Goal: Task Accomplishment & Management: Use online tool/utility

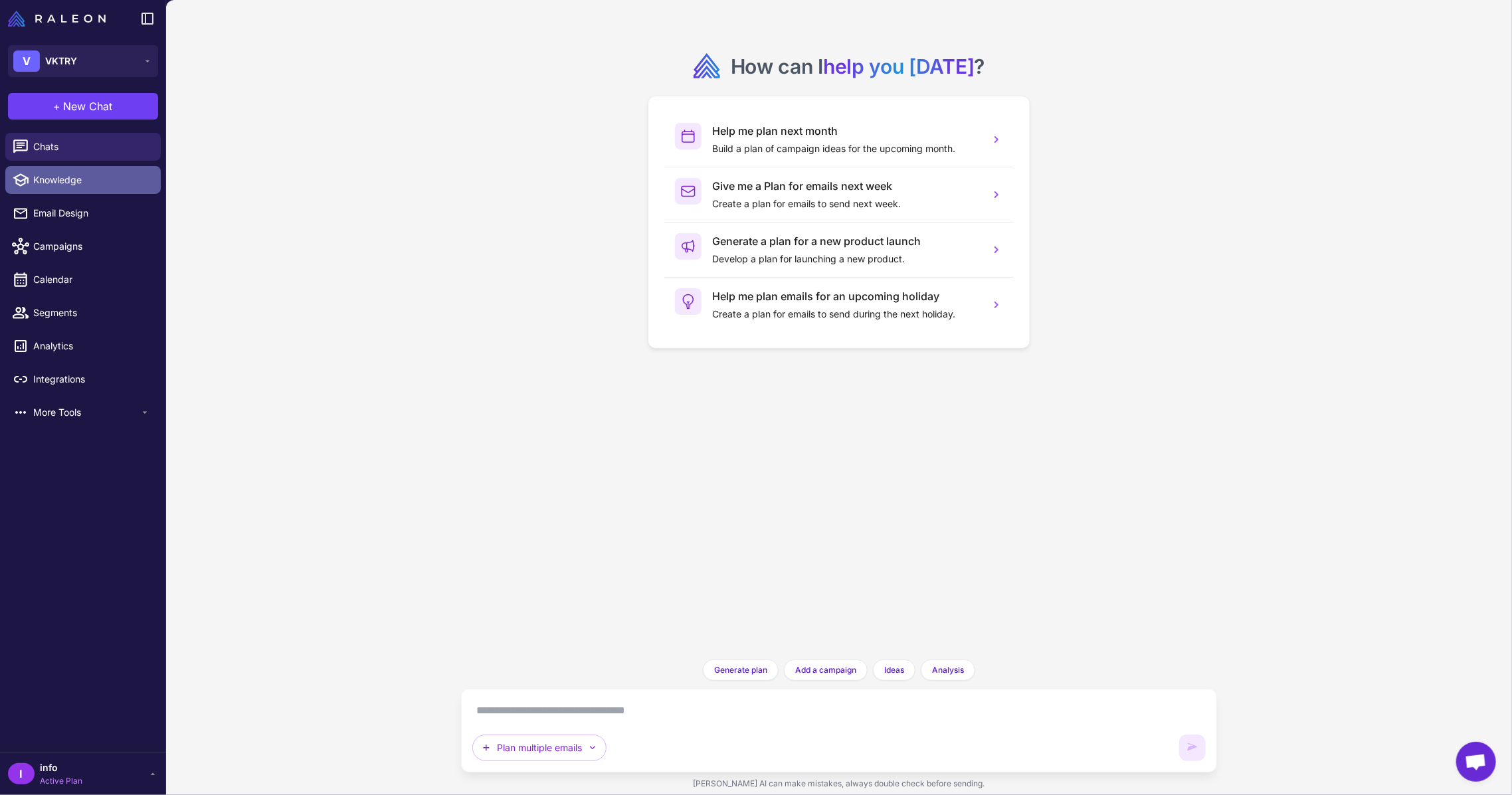
click at [57, 186] on span "Knowledge" at bounding box center [91, 180] width 117 height 14
select select
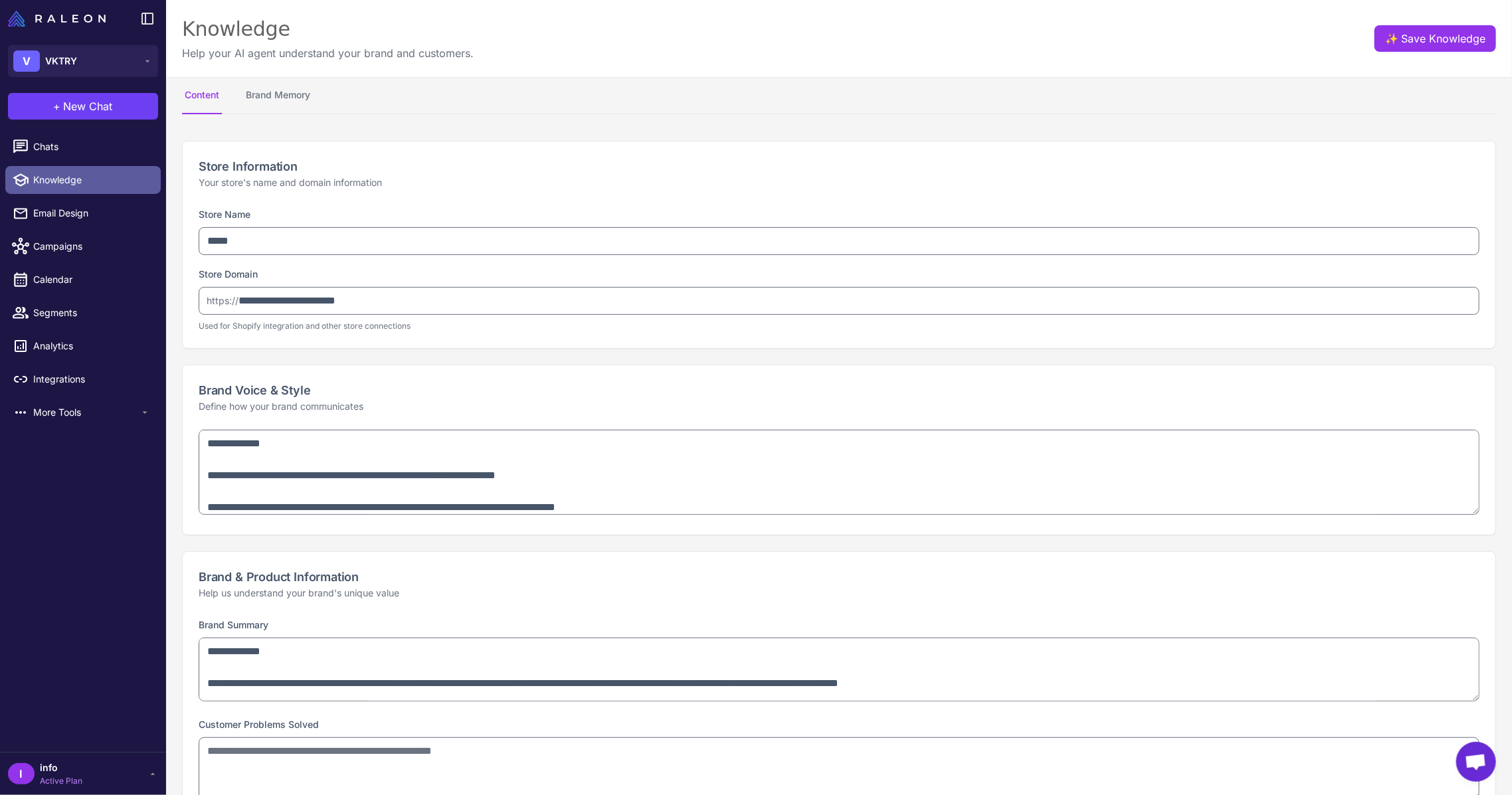
type textarea "**********"
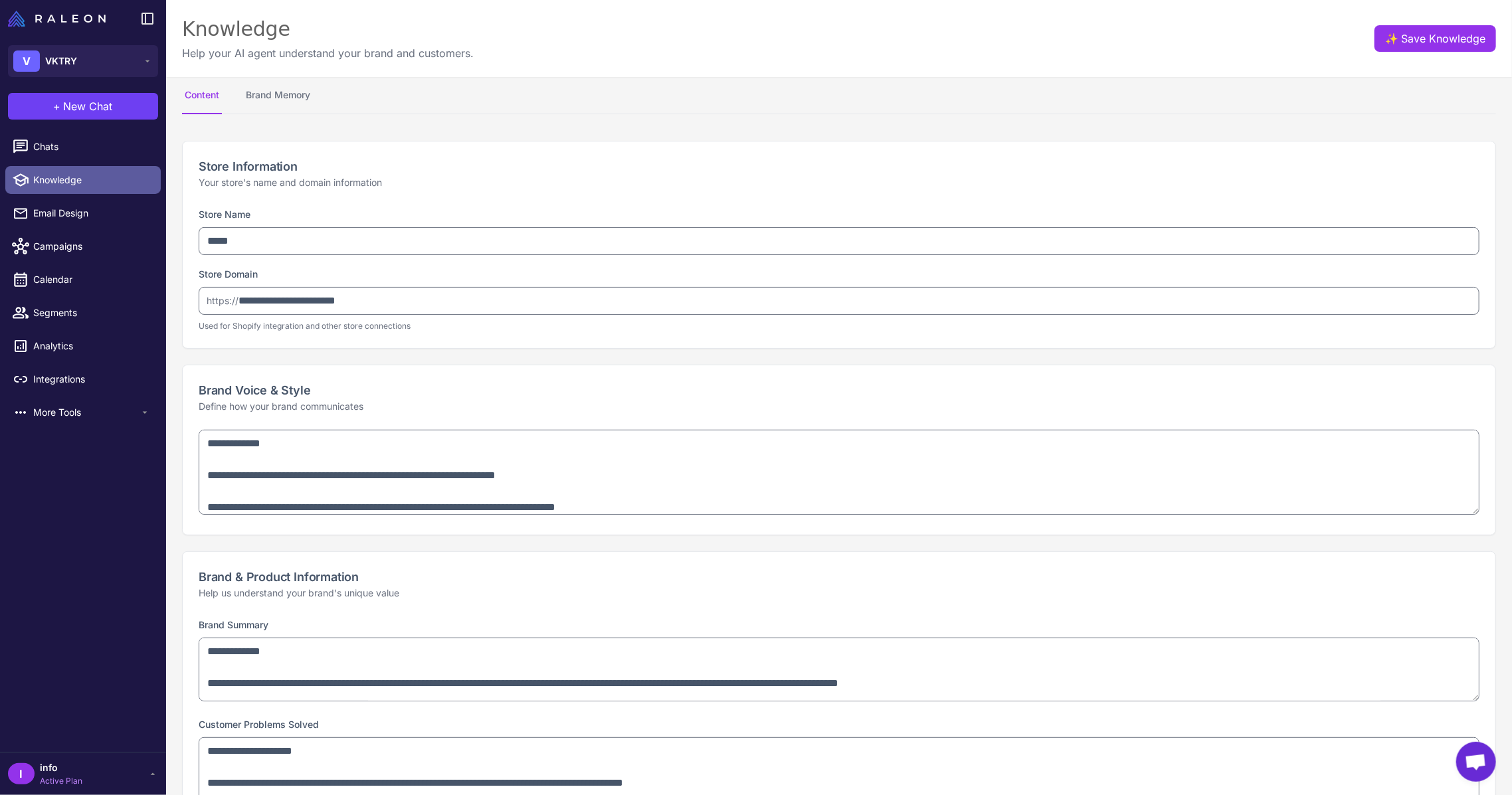
select select "***"
type textarea "**********"
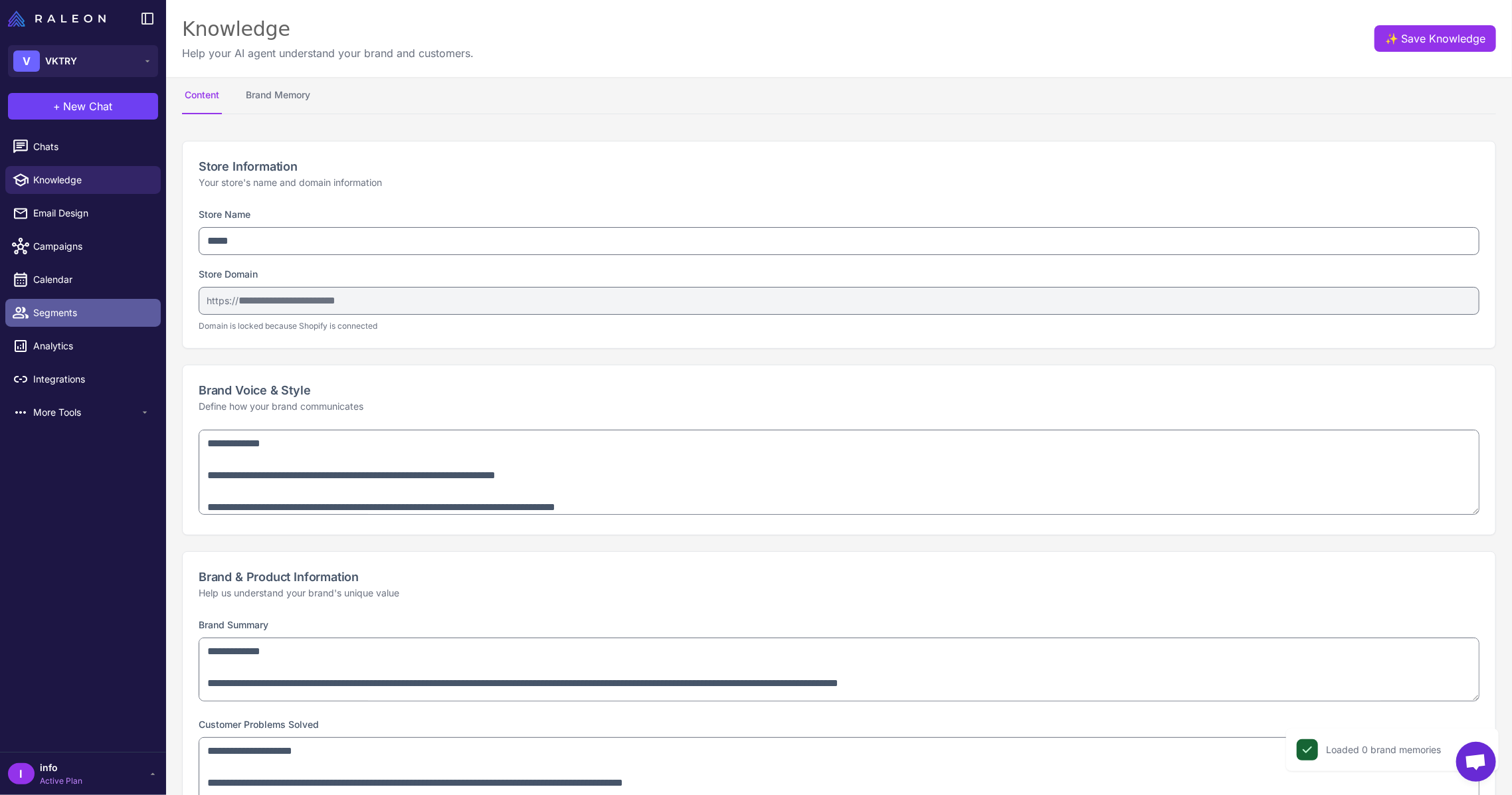
click at [67, 310] on span "Segments" at bounding box center [91, 312] width 117 height 14
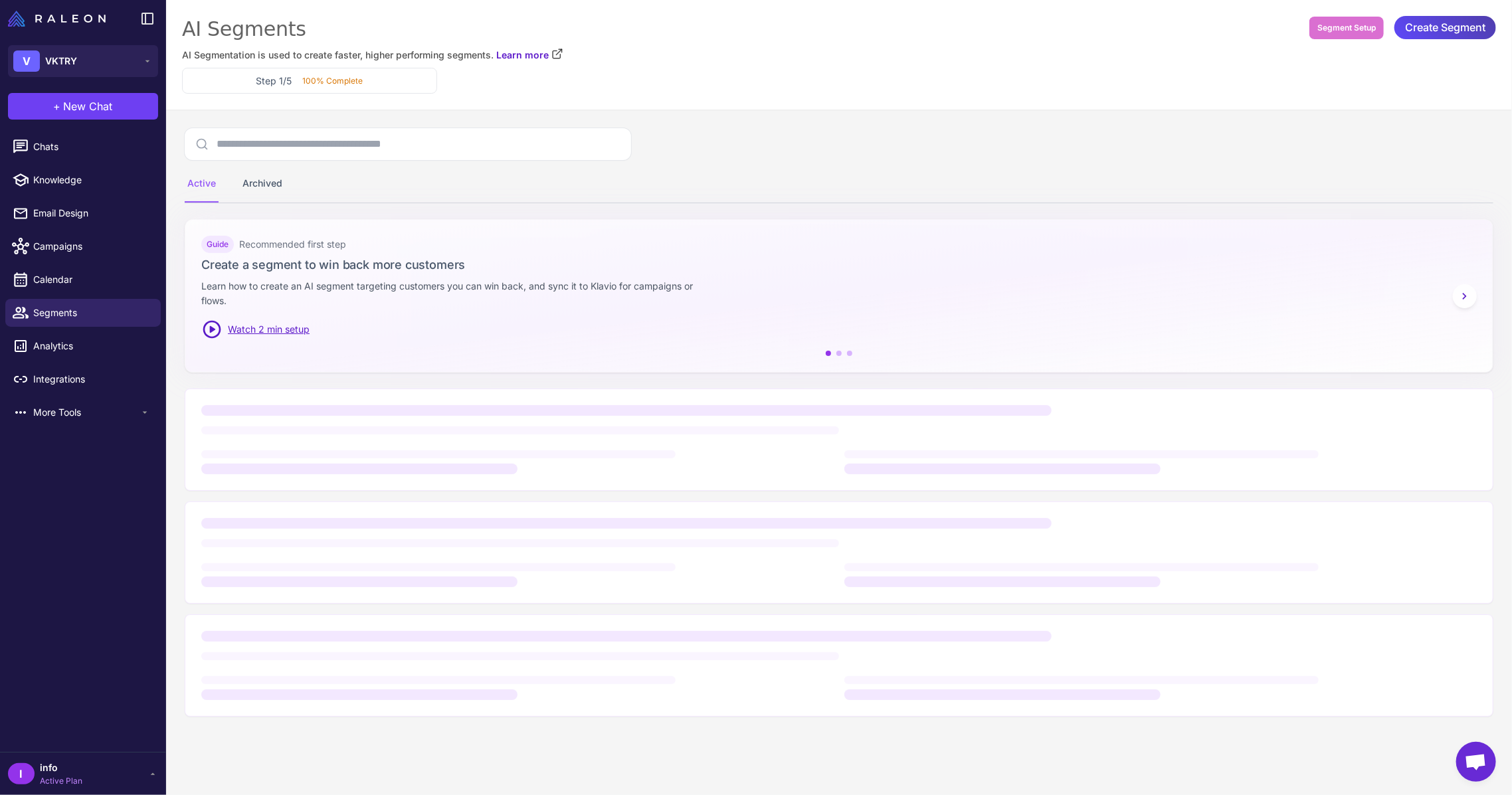
click at [74, 231] on li "Campaigns" at bounding box center [83, 246] width 166 height 33
click at [72, 241] on span "Campaigns" at bounding box center [91, 246] width 117 height 14
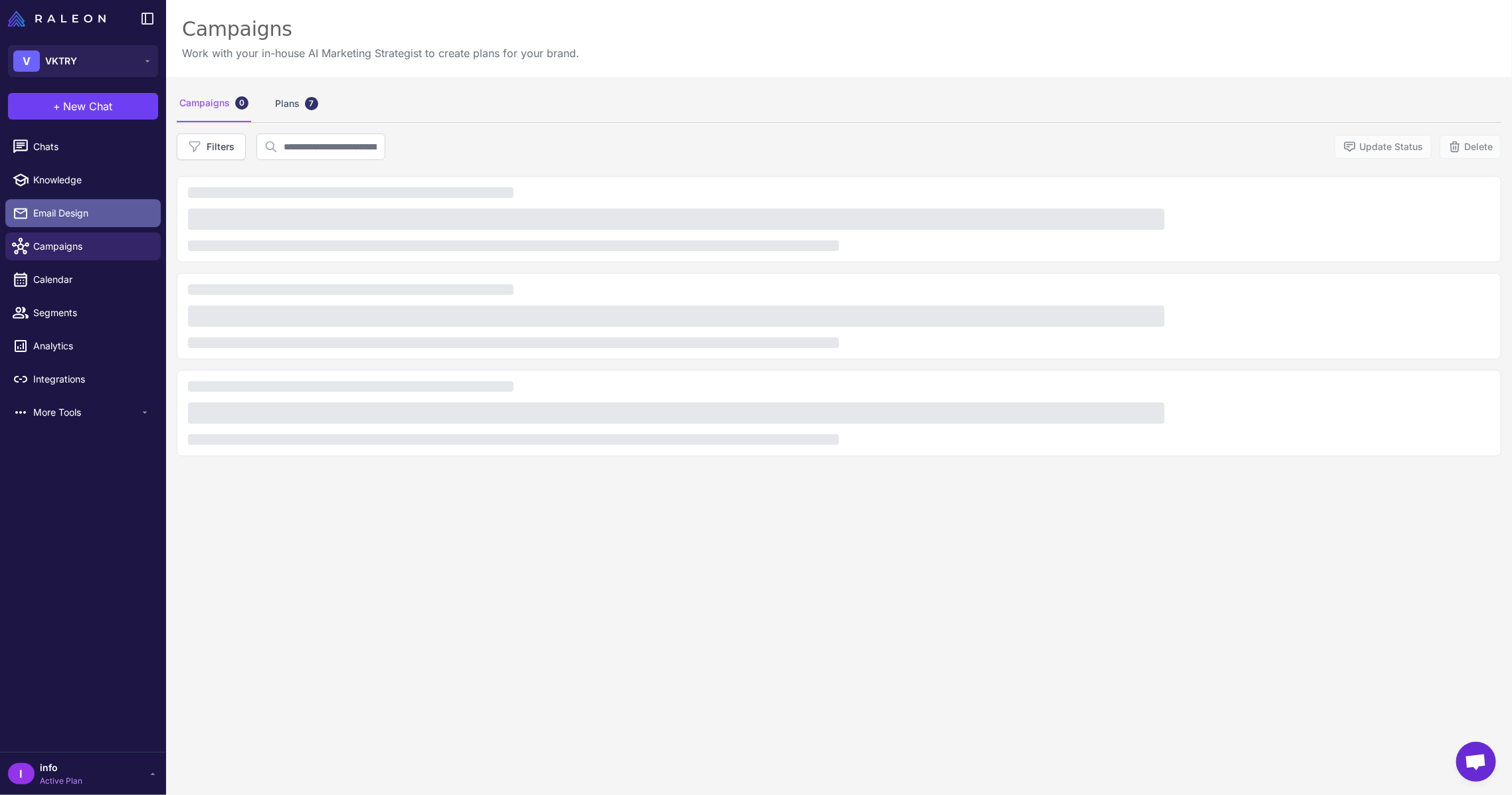
click at [77, 209] on span "Email Design" at bounding box center [91, 213] width 117 height 14
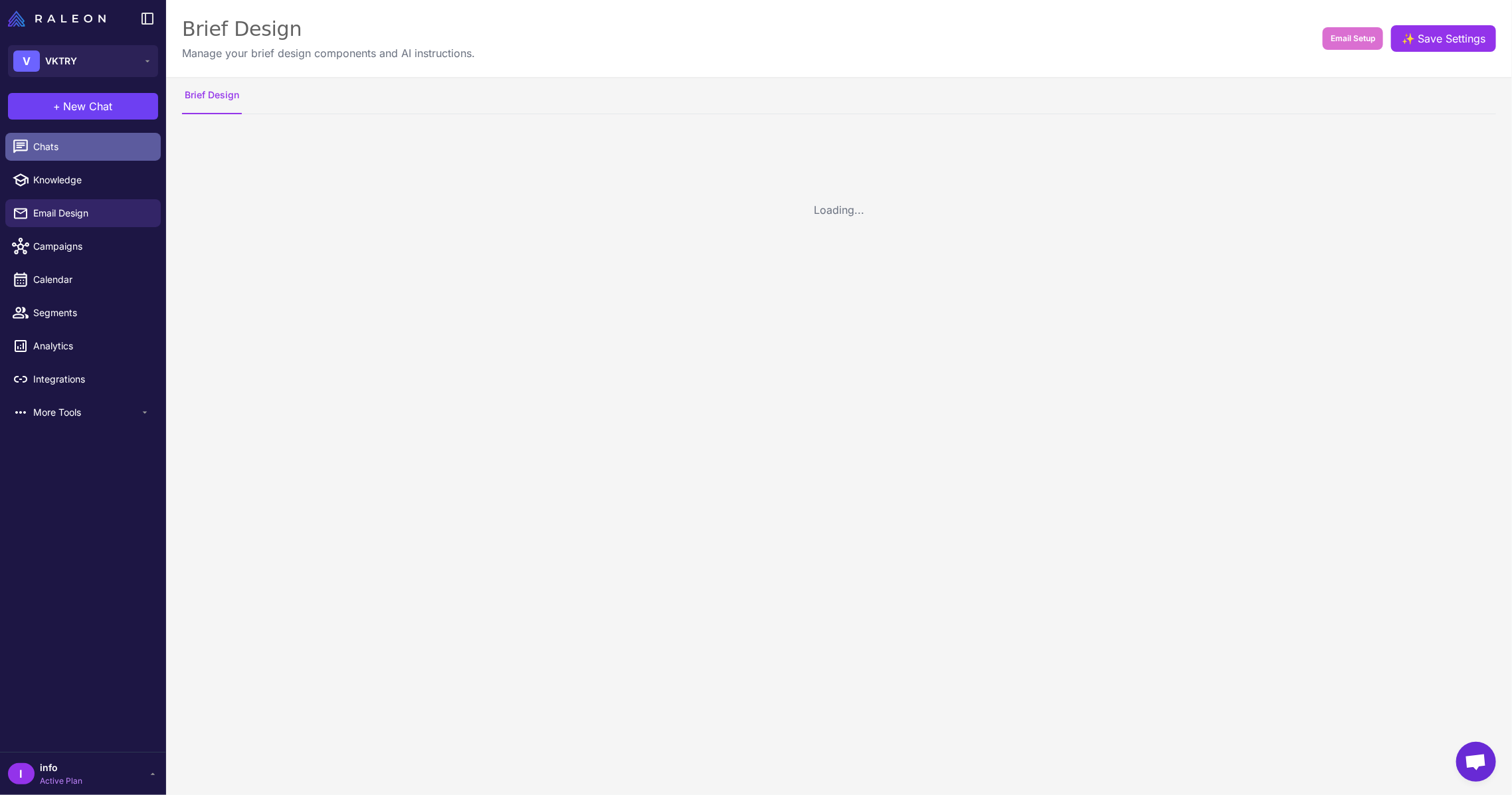
click at [72, 154] on link "Chats" at bounding box center [82, 146] width 155 height 28
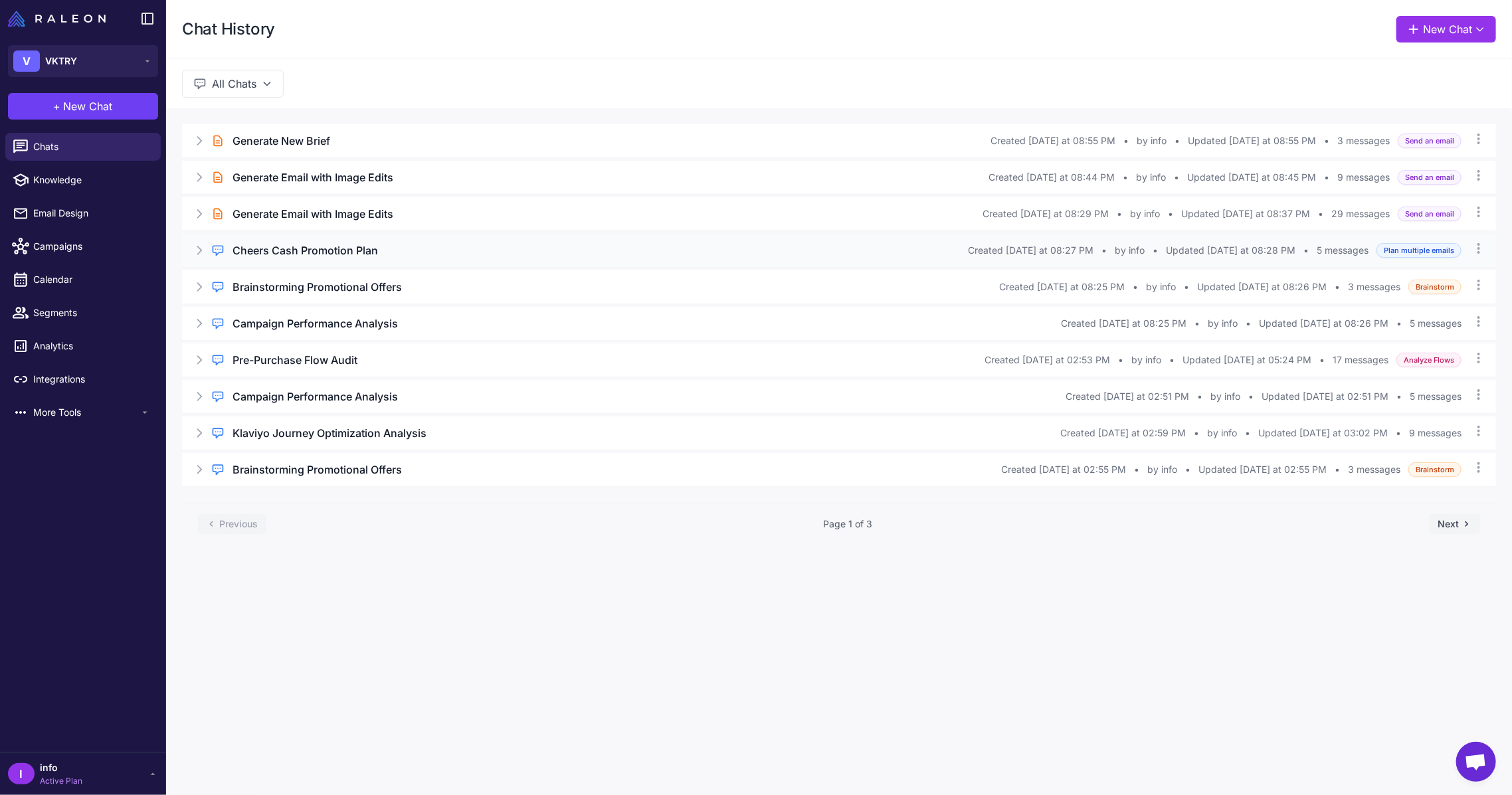
click at [429, 238] on div "Regular Chat Cheers Cash Promotion Plan Created [DATE] at 08:27 PM • by info • …" at bounding box center [839, 250] width 1314 height 33
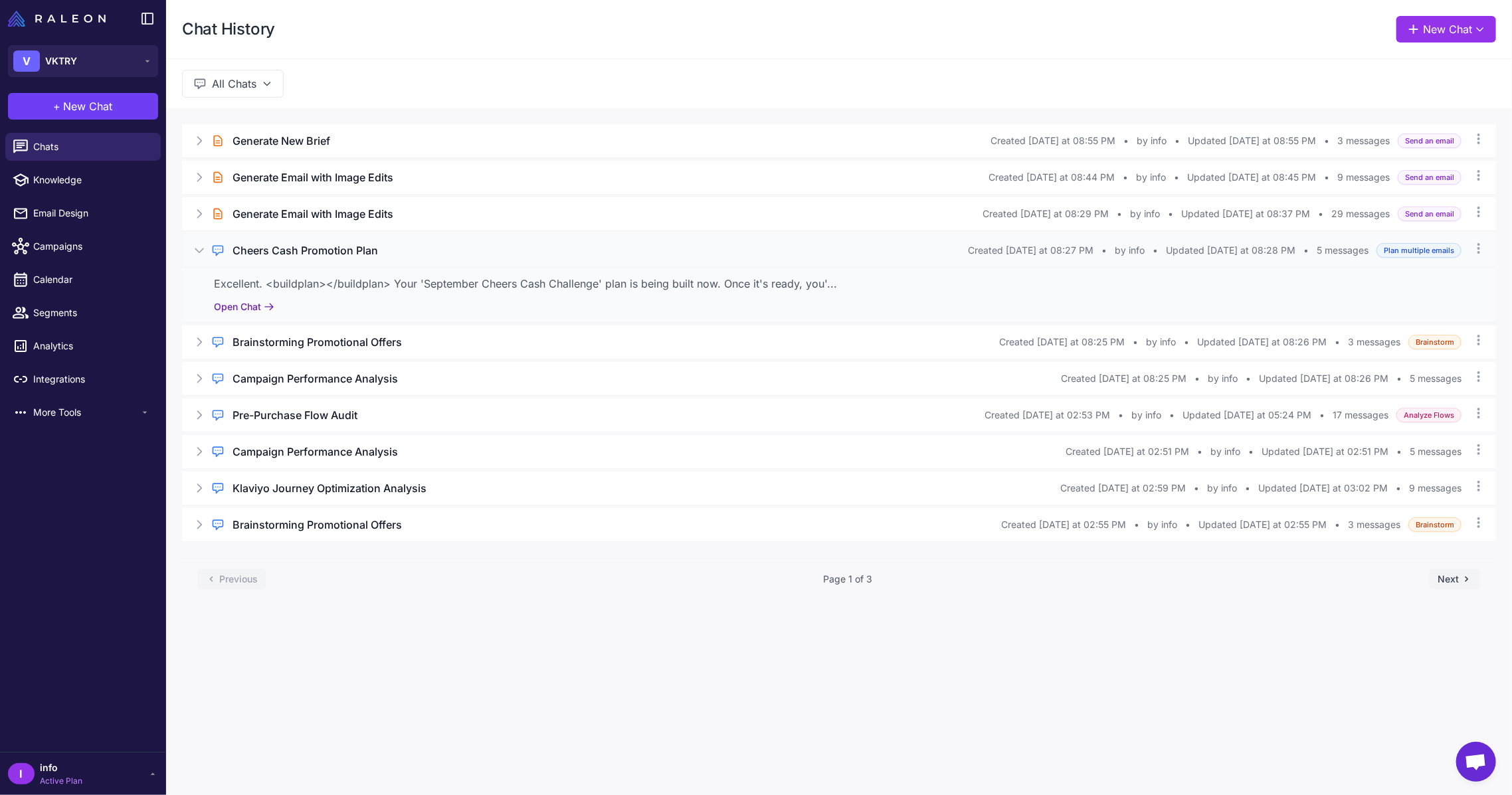
click at [237, 306] on button "Open Chat" at bounding box center [244, 307] width 60 height 14
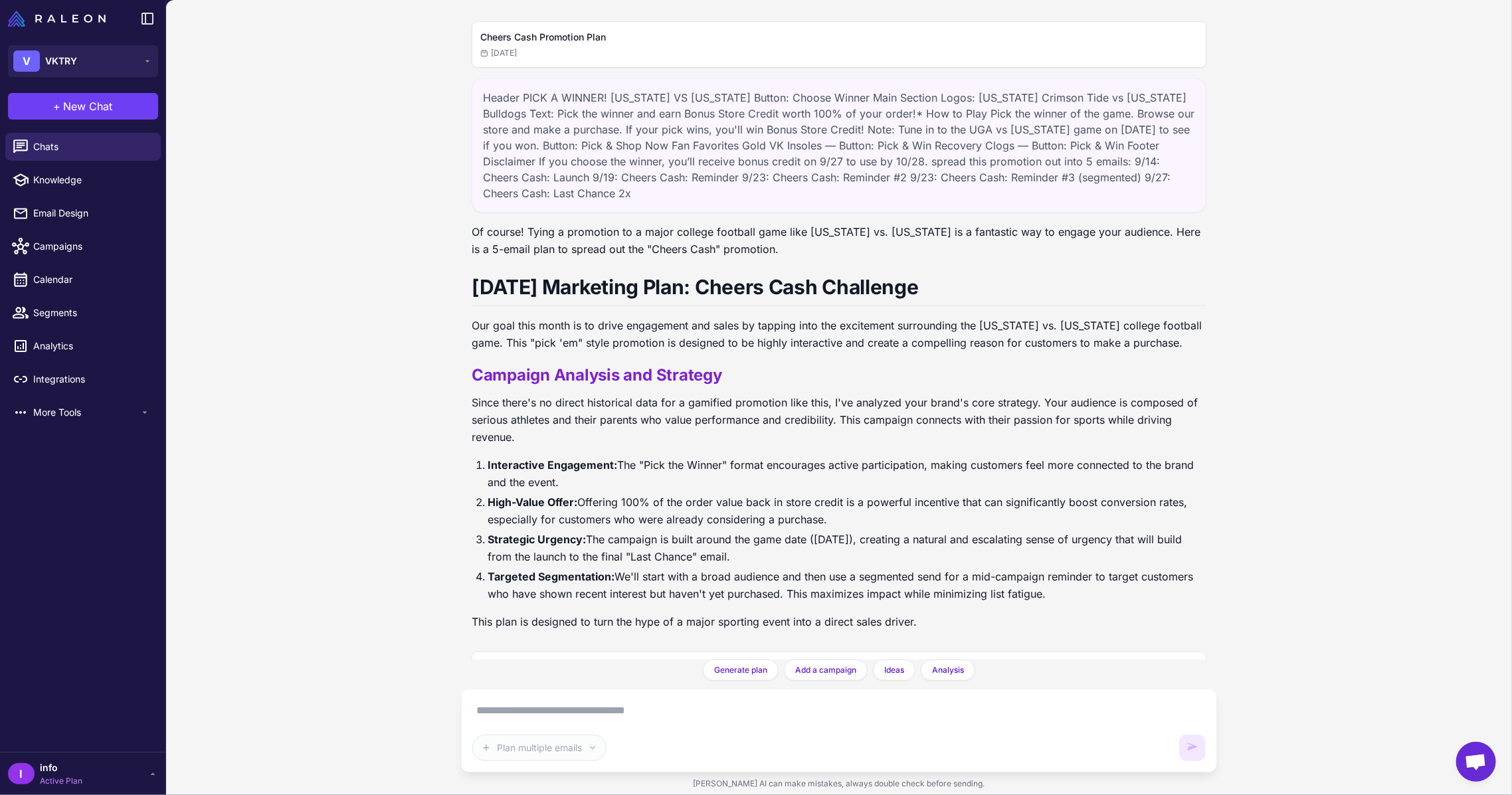
scroll to position [435, 0]
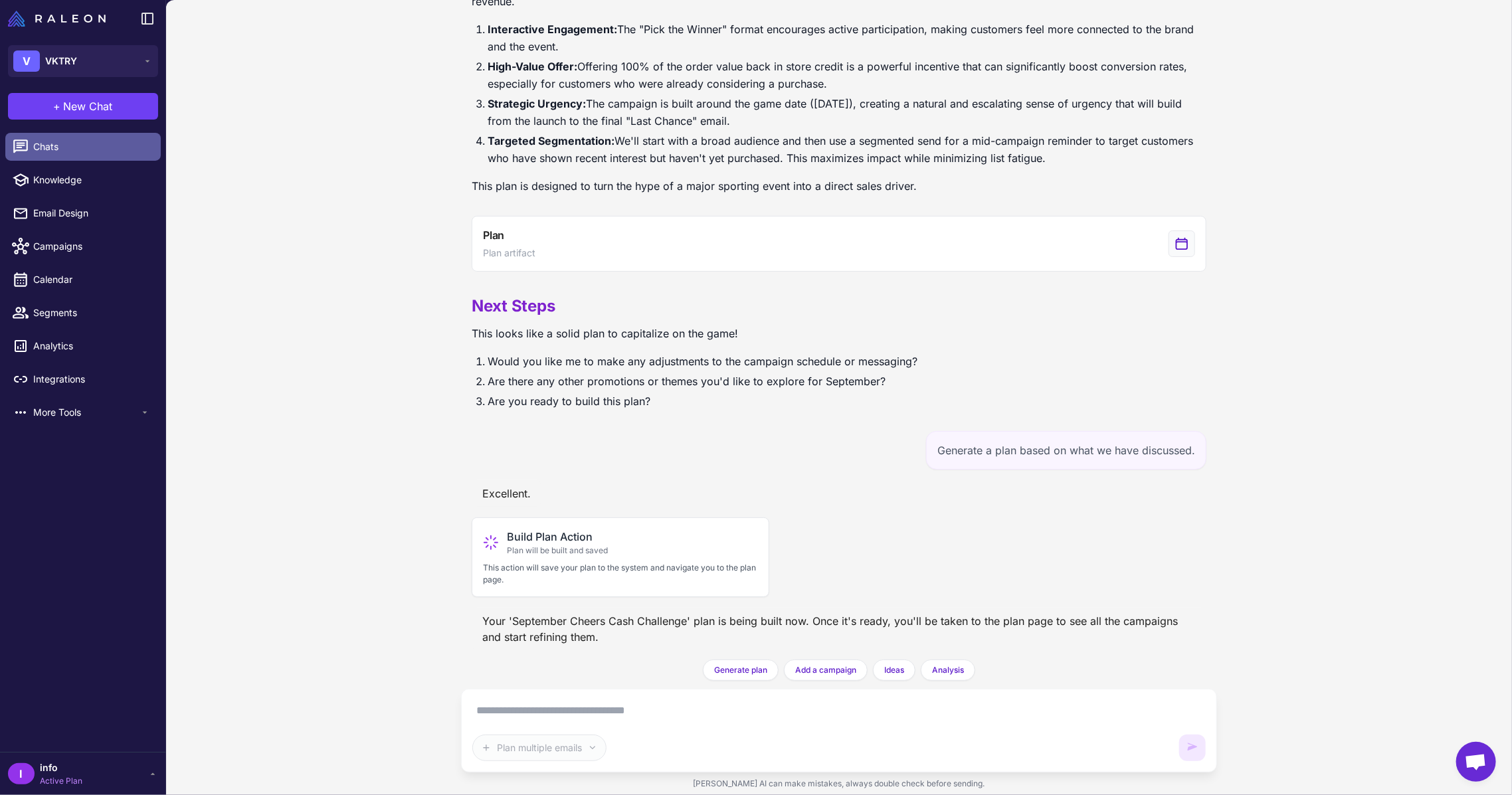
click at [32, 147] on div at bounding box center [24, 147] width 17 height 17
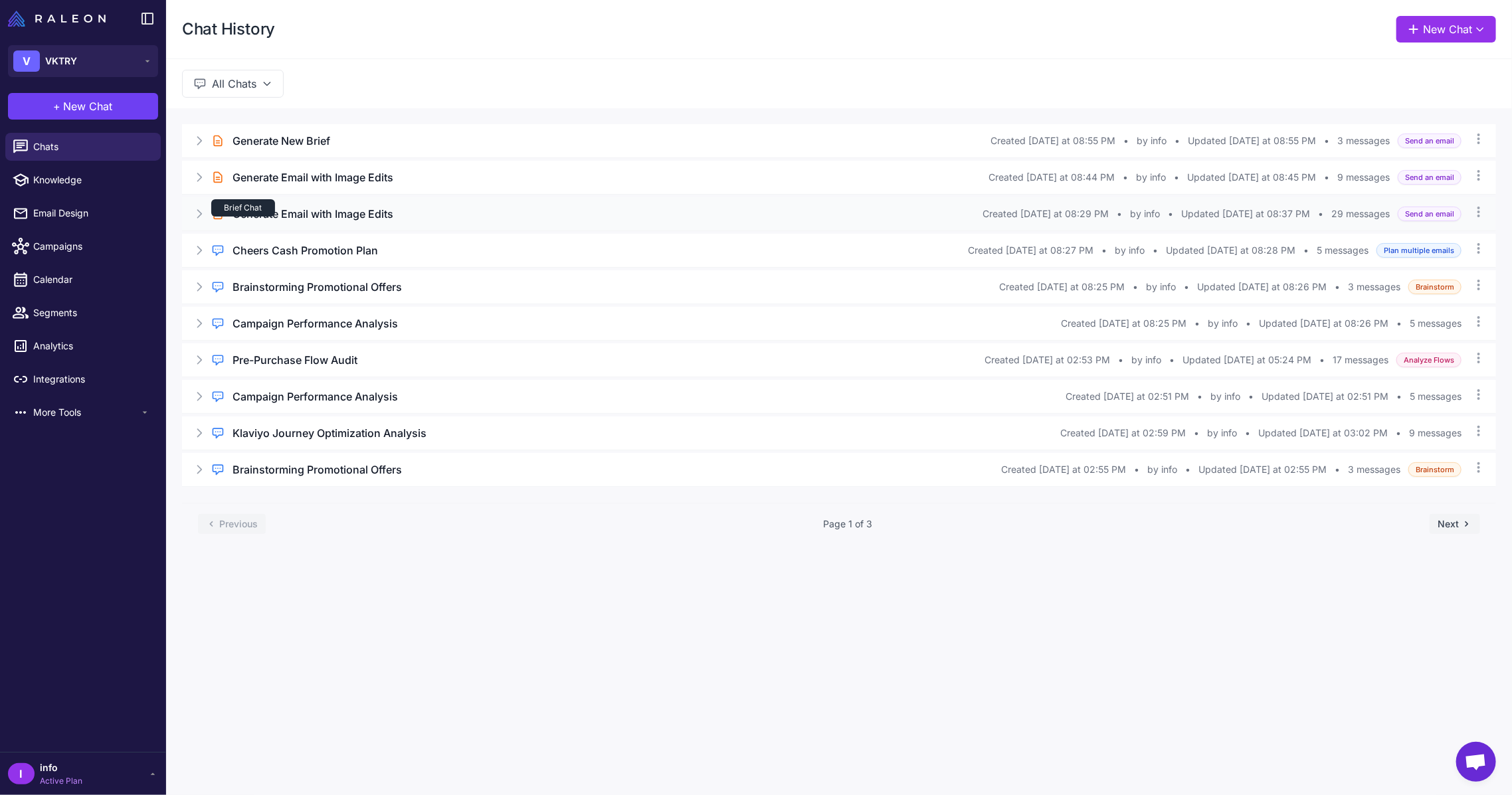
click at [258, 213] on div "Brief Chat" at bounding box center [243, 208] width 64 height 17
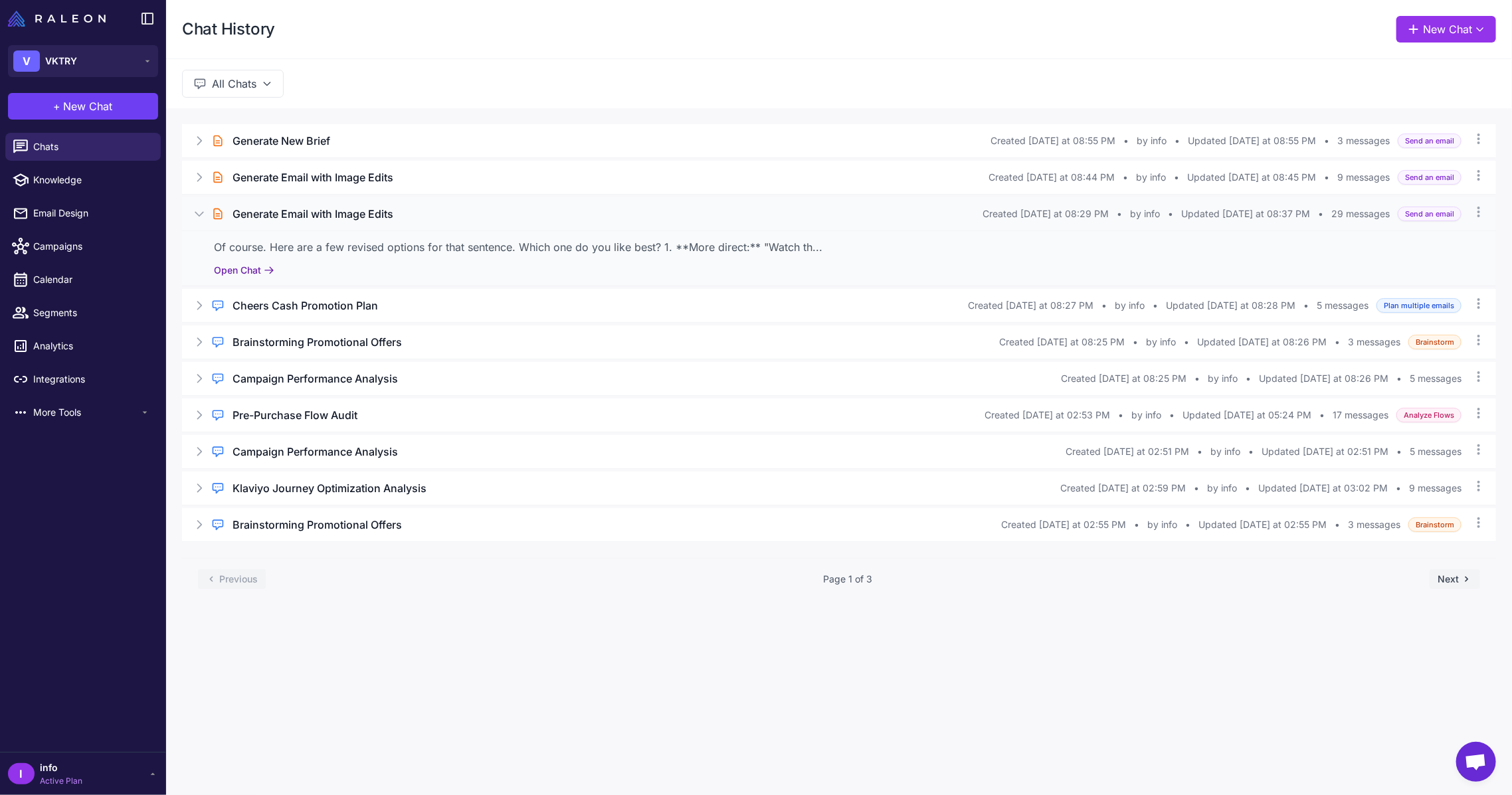
click at [251, 269] on button "Open Chat" at bounding box center [244, 270] width 60 height 14
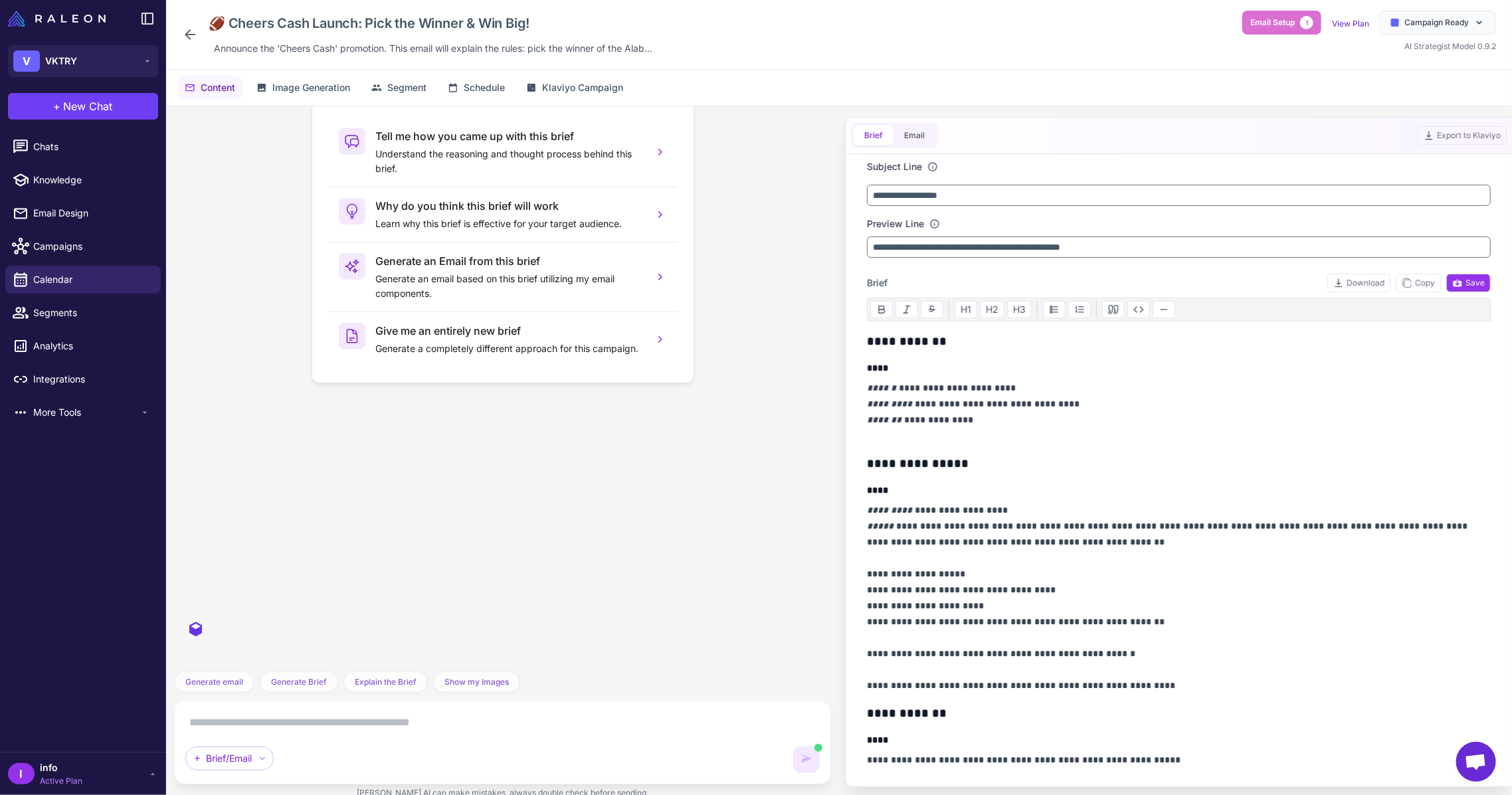
scroll to position [2151, 0]
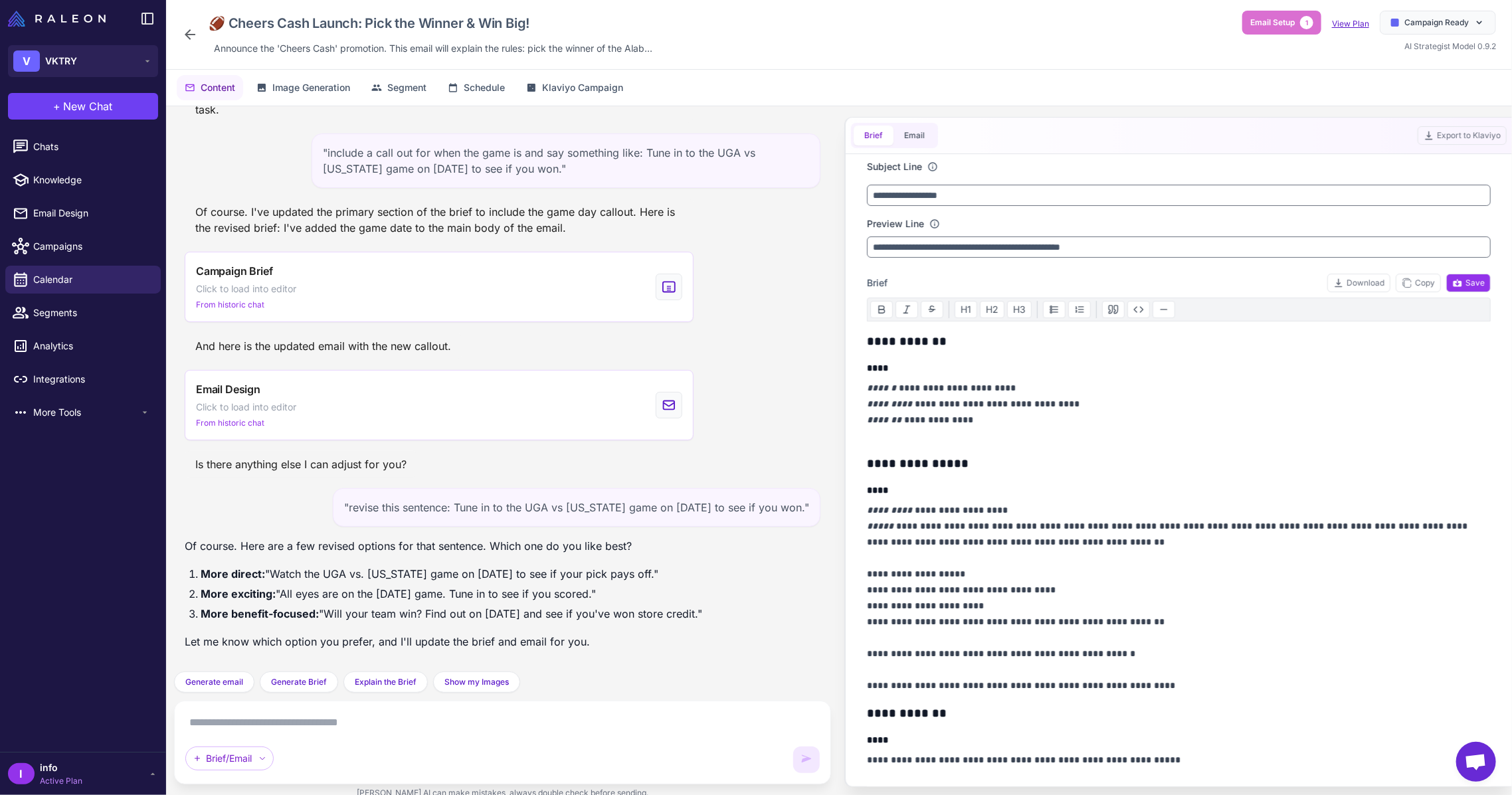
click at [1357, 26] on link "View Plan" at bounding box center [1351, 24] width 37 height 10
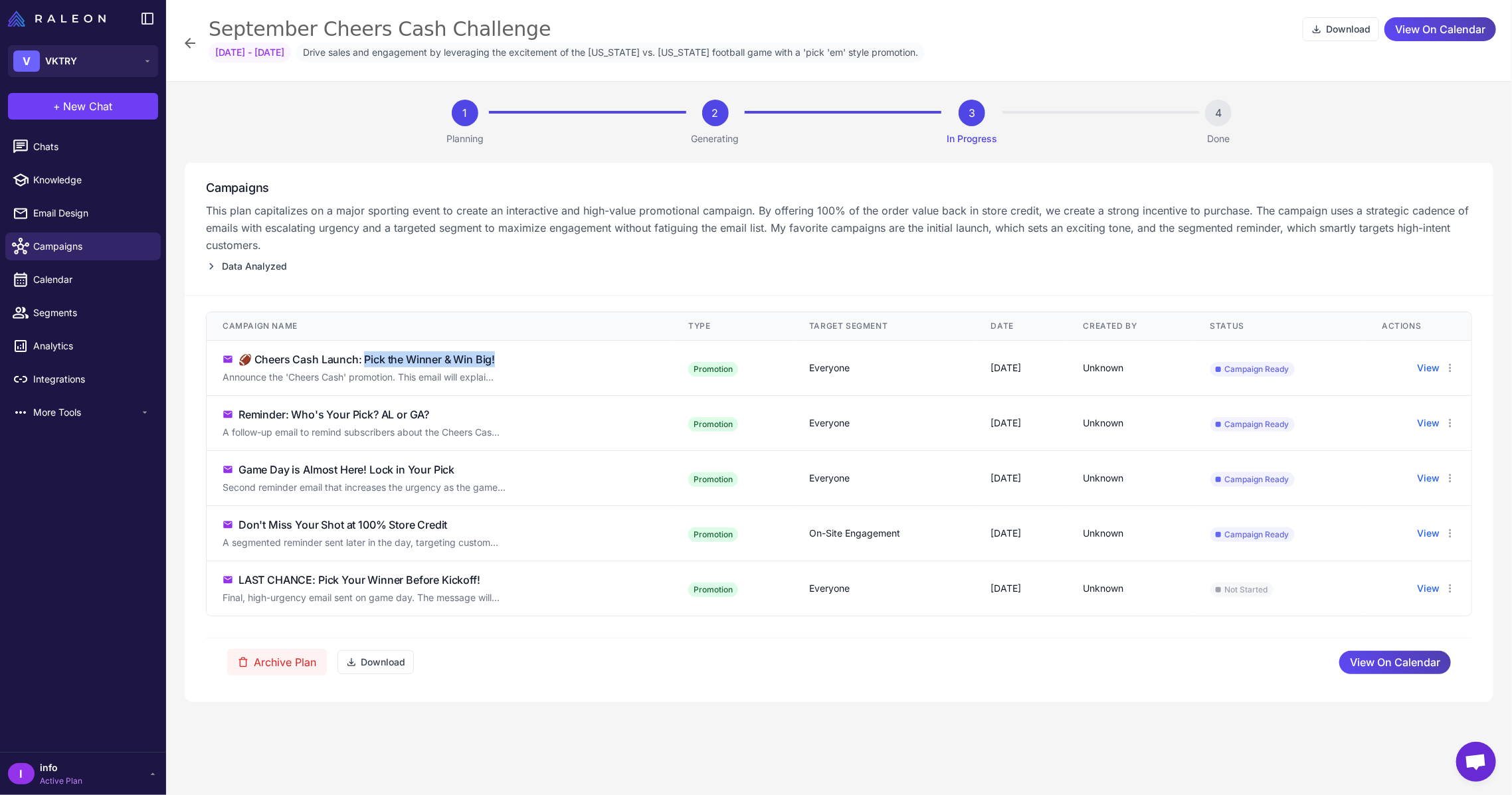
drag, startPoint x: 368, startPoint y: 355, endPoint x: 531, endPoint y: 348, distance: 163.2
click at [531, 348] on td "🏈 Cheers Cash Launch: Pick the Winner & Win Big! Announce the 'Cheers Cash' pro…" at bounding box center [439, 368] width 466 height 55
copy div "ick the Winner & Win Big!"
